Goal: Browse casually: Explore the website without a specific task or goal

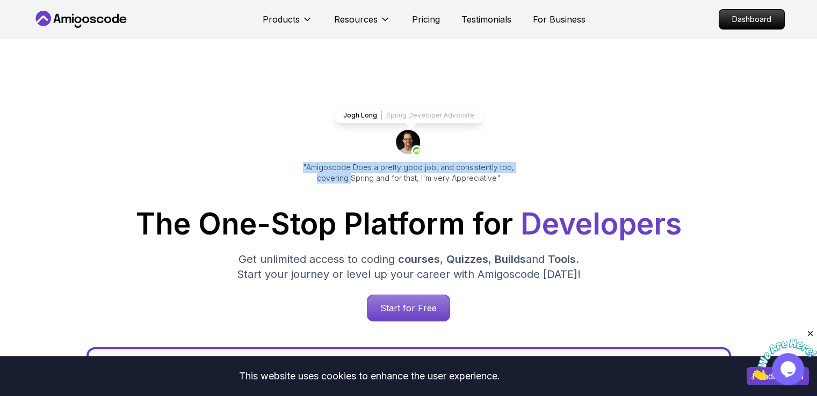
drag, startPoint x: 0, startPoint y: 0, endPoint x: 286, endPoint y: 174, distance: 334.8
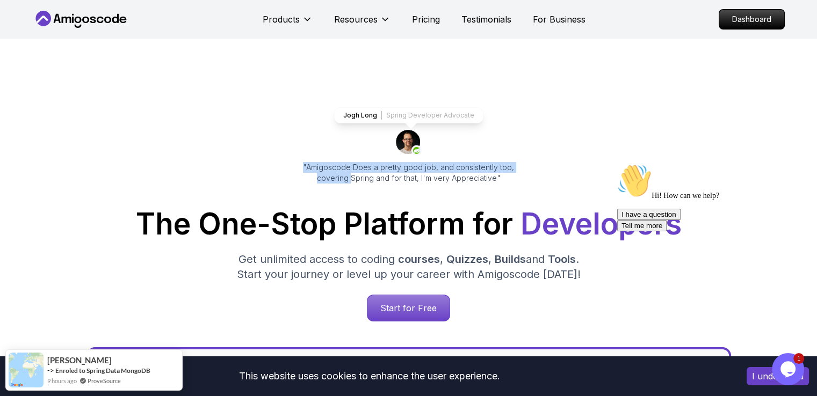
click at [413, 136] on img at bounding box center [409, 143] width 26 height 26
drag, startPoint x: 413, startPoint y: 136, endPoint x: 376, endPoint y: 113, distance: 42.9
click at [376, 113] on p "Jogh Long" at bounding box center [360, 115] width 34 height 9
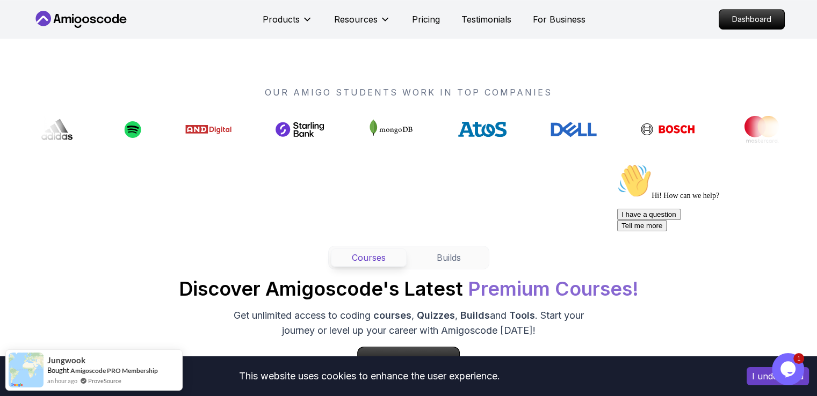
scroll to position [806, 0]
drag, startPoint x: 479, startPoint y: 144, endPoint x: 425, endPoint y: 136, distance: 54.8
click at [425, 136] on div "OUR AMIGO STUDENTS WORK IN TOP COMPANIES" at bounding box center [408, 114] width 817 height 160
drag, startPoint x: 521, startPoint y: 132, endPoint x: 610, endPoint y: 153, distance: 92.3
click at [610, 153] on div "OUR AMIGO STUDENTS WORK IN TOP COMPANIES" at bounding box center [408, 114] width 817 height 160
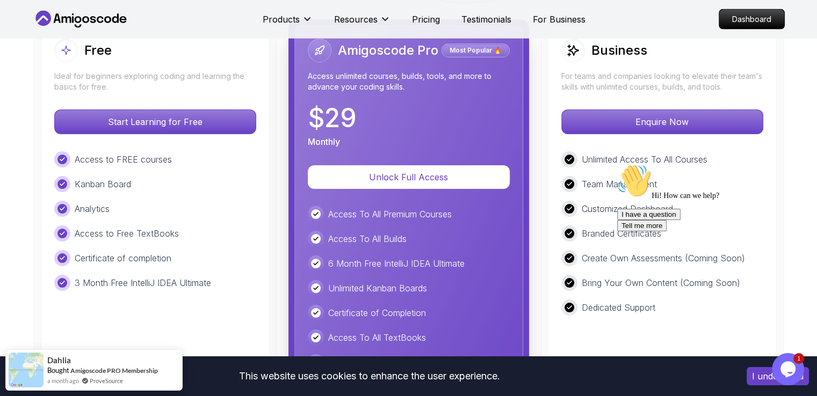
scroll to position [2471, 0]
